Goal: Find contact information: Find contact information

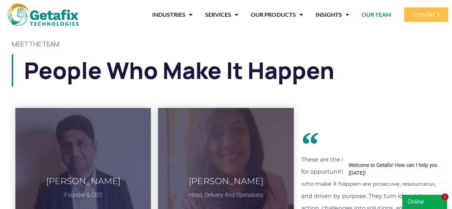
click at [44, 19] on img at bounding box center [43, 15] width 71 height 22
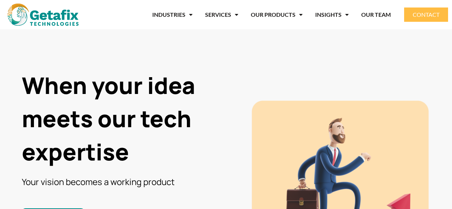
scroll to position [49, 0]
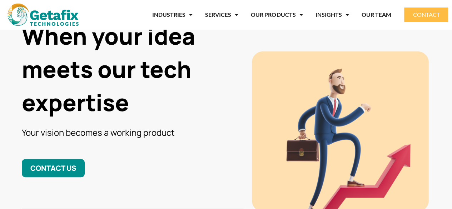
click at [373, 15] on link "OUR TEAM" at bounding box center [376, 14] width 30 height 16
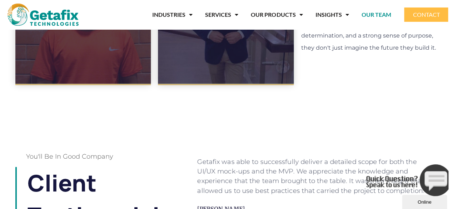
scroll to position [461, 0]
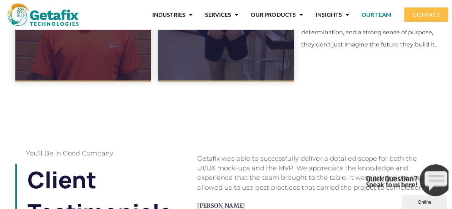
click at [366, 191] on icon "Close" at bounding box center [366, 194] width 0 height 6
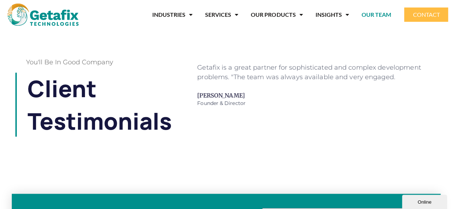
scroll to position [554, 0]
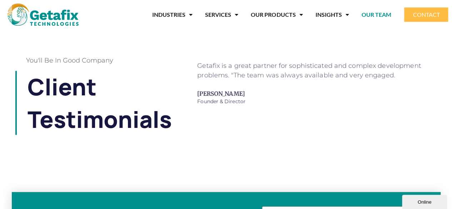
click at [421, 205] on div "Online" at bounding box center [425, 202] width 34 height 5
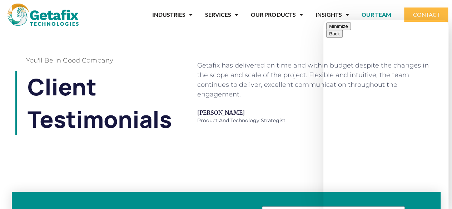
click at [351, 29] on button "Minimize" at bounding box center [338, 27] width 25 height 8
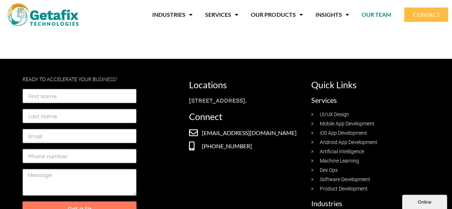
scroll to position [906, 0]
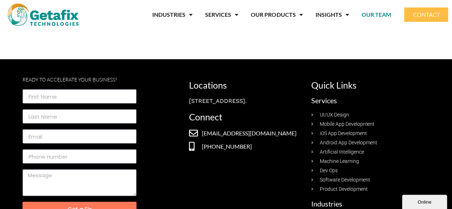
click at [226, 138] on span "[EMAIL_ADDRESS][DOMAIN_NAME]" at bounding box center [248, 133] width 97 height 9
